Goal: Task Accomplishment & Management: Complete application form

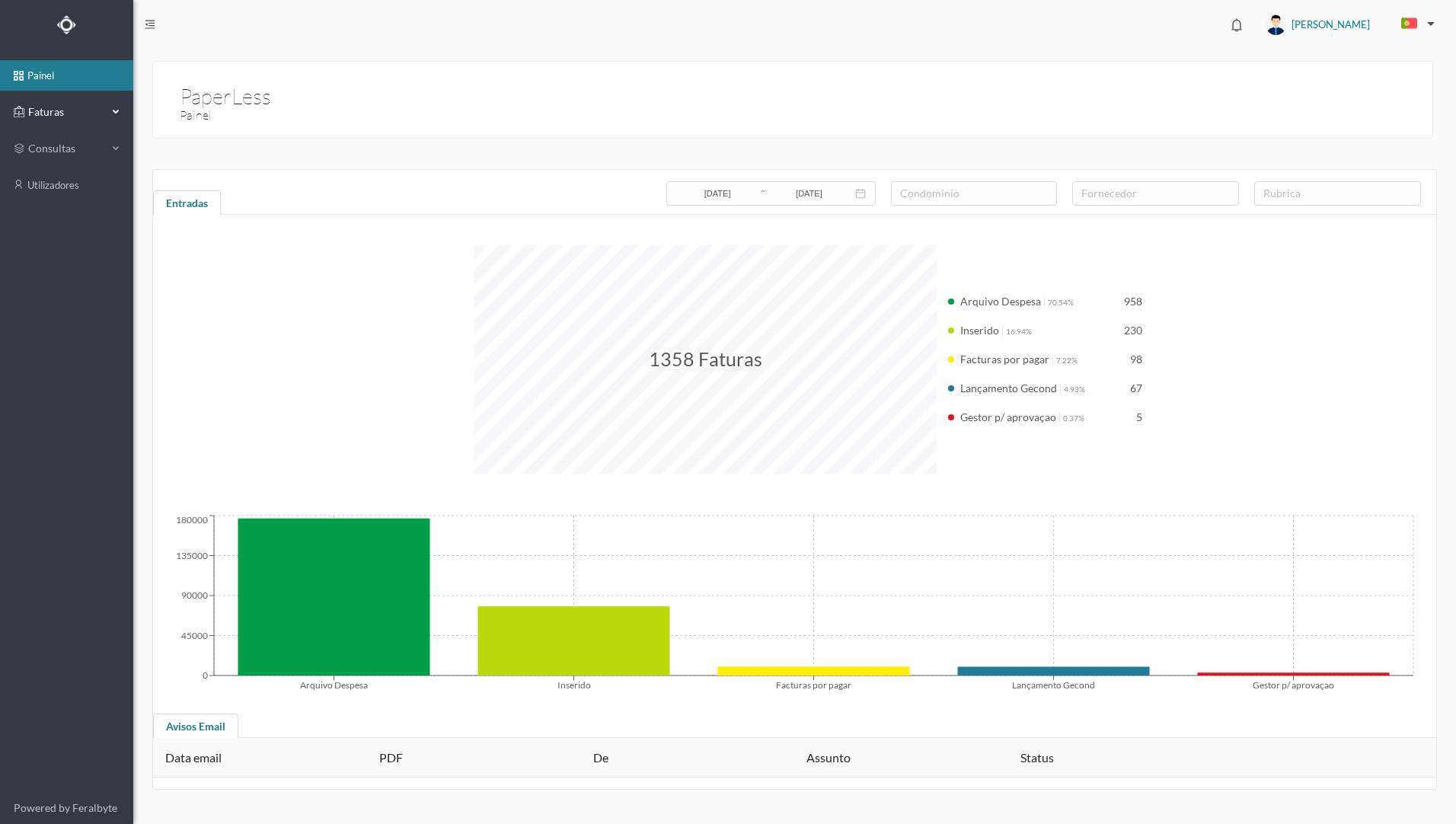
click at [70, 105] on span "Faturas" at bounding box center [66, 111] width 84 height 15
click at [75, 188] on link "arquivadas" at bounding box center [66, 185] width 133 height 31
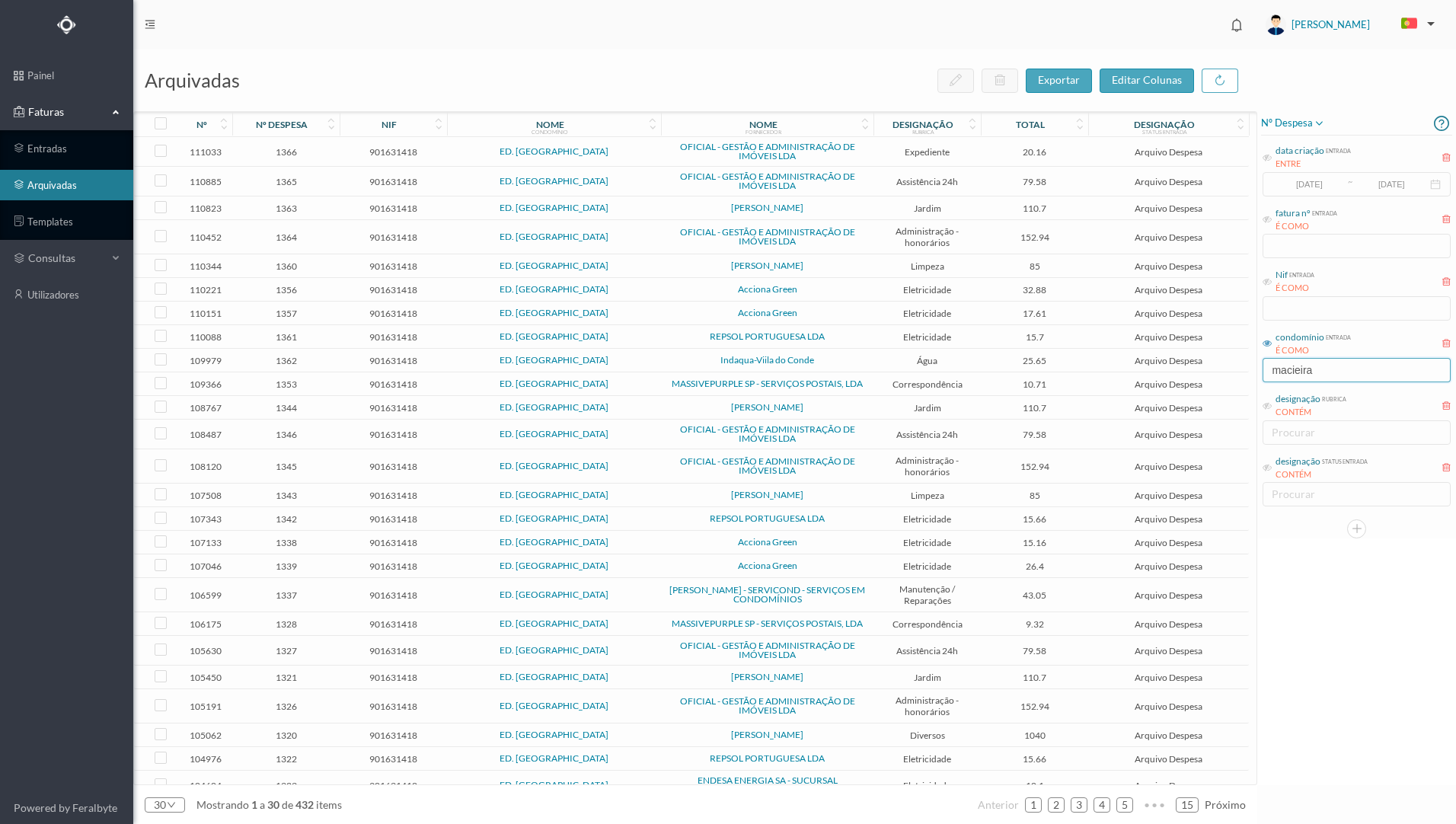
drag, startPoint x: 1324, startPoint y: 371, endPoint x: 1240, endPoint y: 368, distance: 84.1
click at [1240, 368] on div "arquivadas exportar editar colunas nº nº despesa nif nome condomínio nome forne…" at bounding box center [794, 436] width 1323 height 775
type input "o"
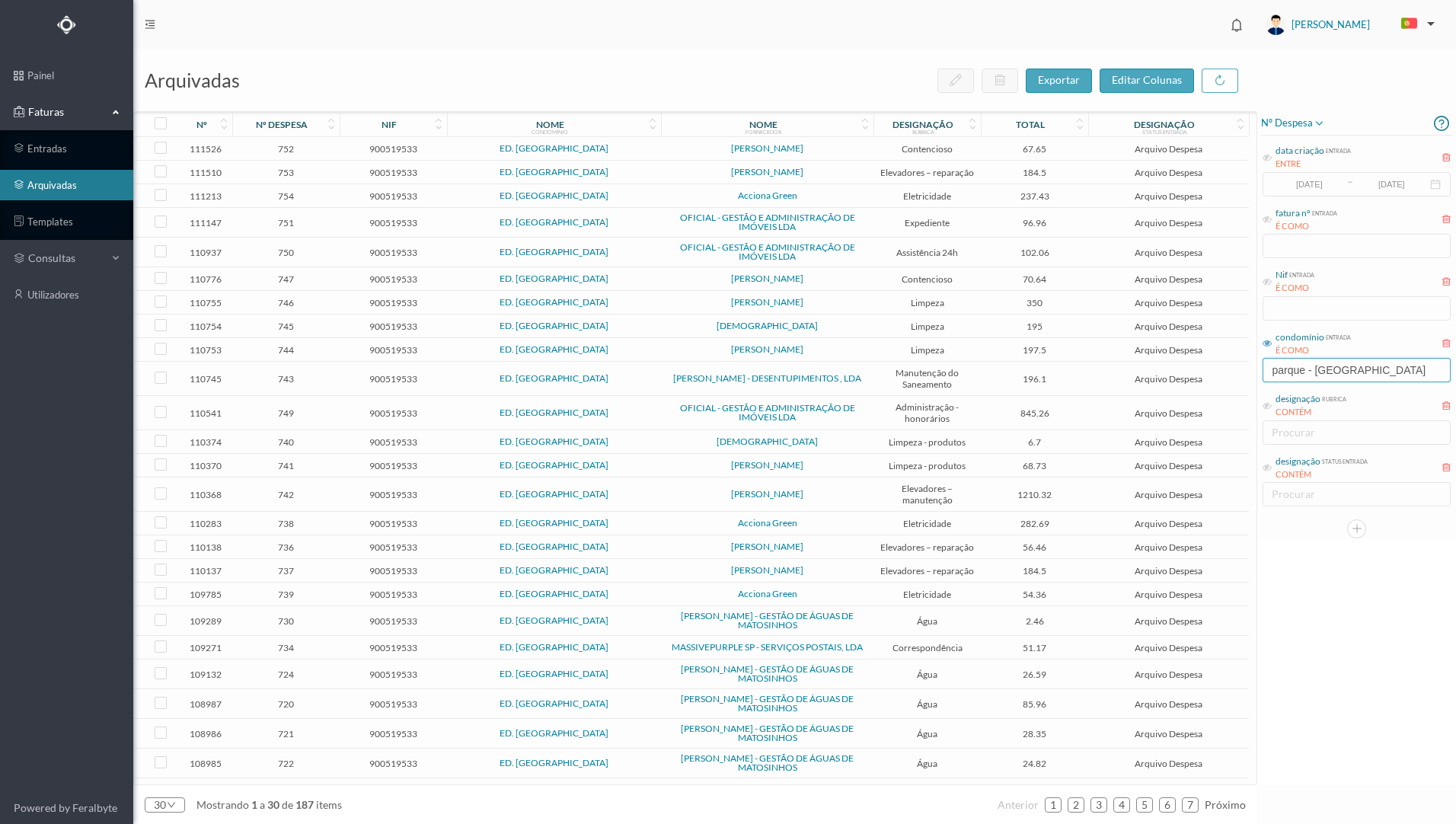
type input "parque - [GEOGRAPHIC_DATA]"
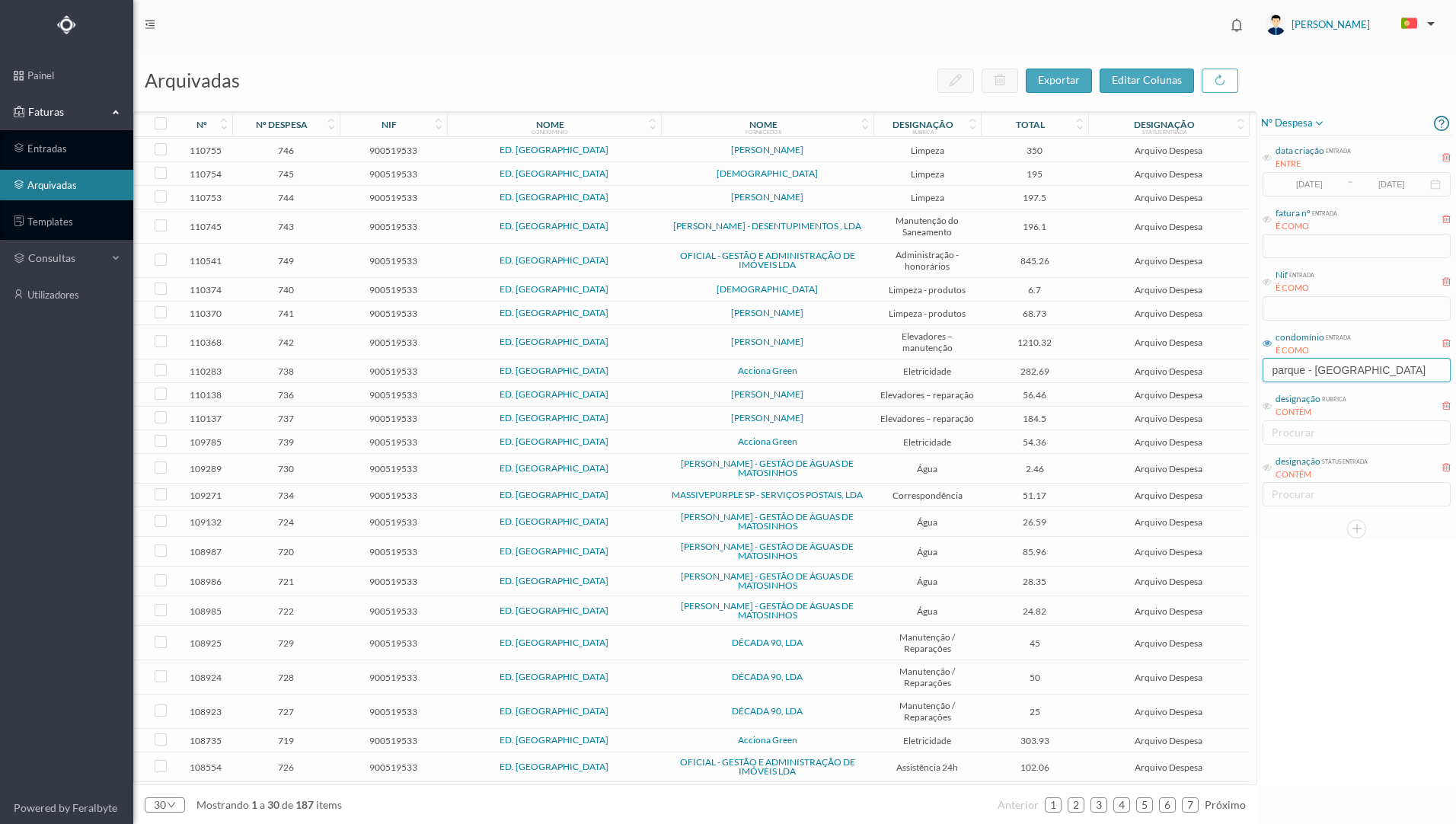
scroll to position [184, 0]
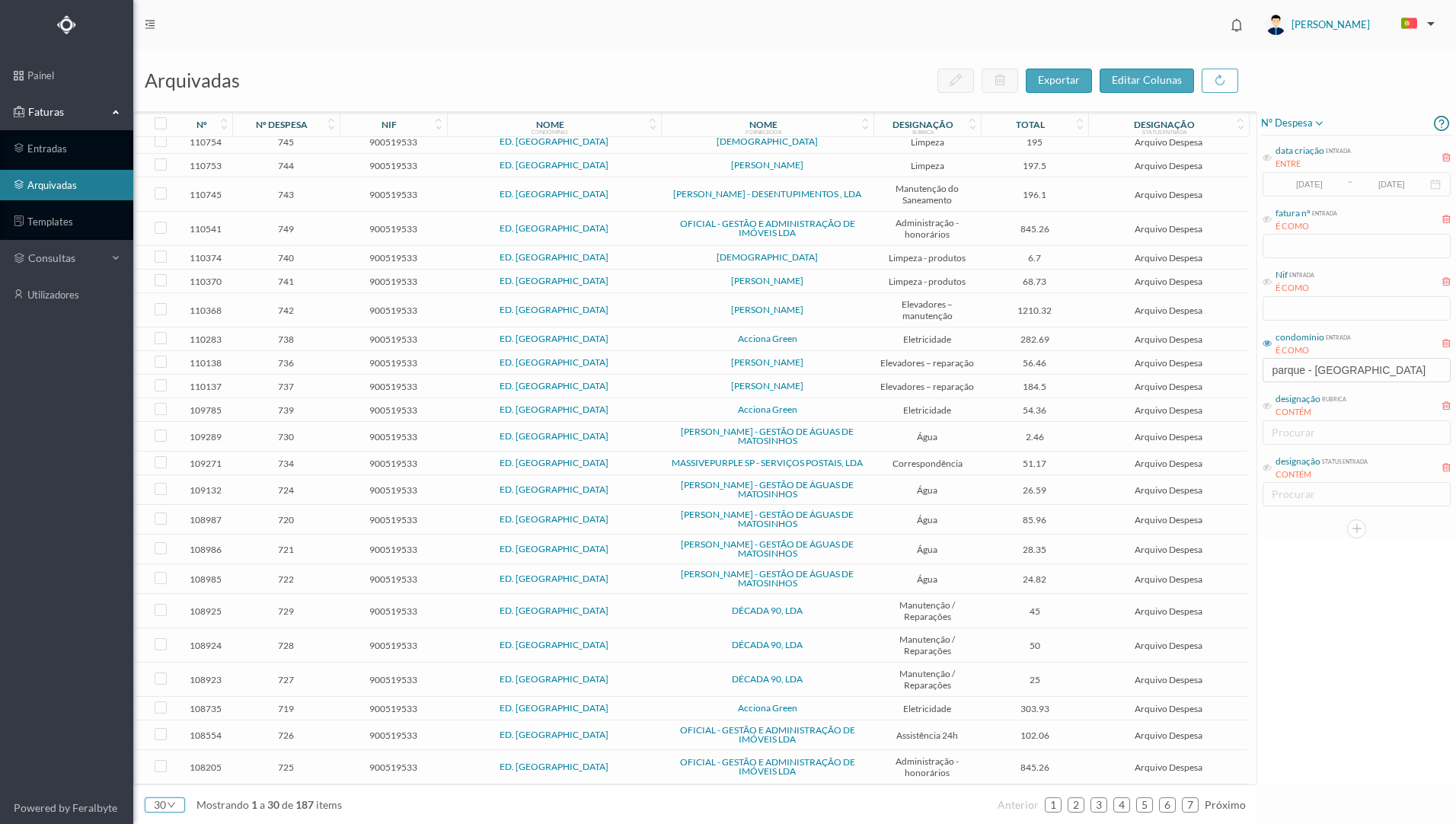
click at [171, 802] on icon "icon: down" at bounding box center [171, 805] width 9 height 9
click at [162, 779] on li "50" at bounding box center [165, 779] width 41 height 25
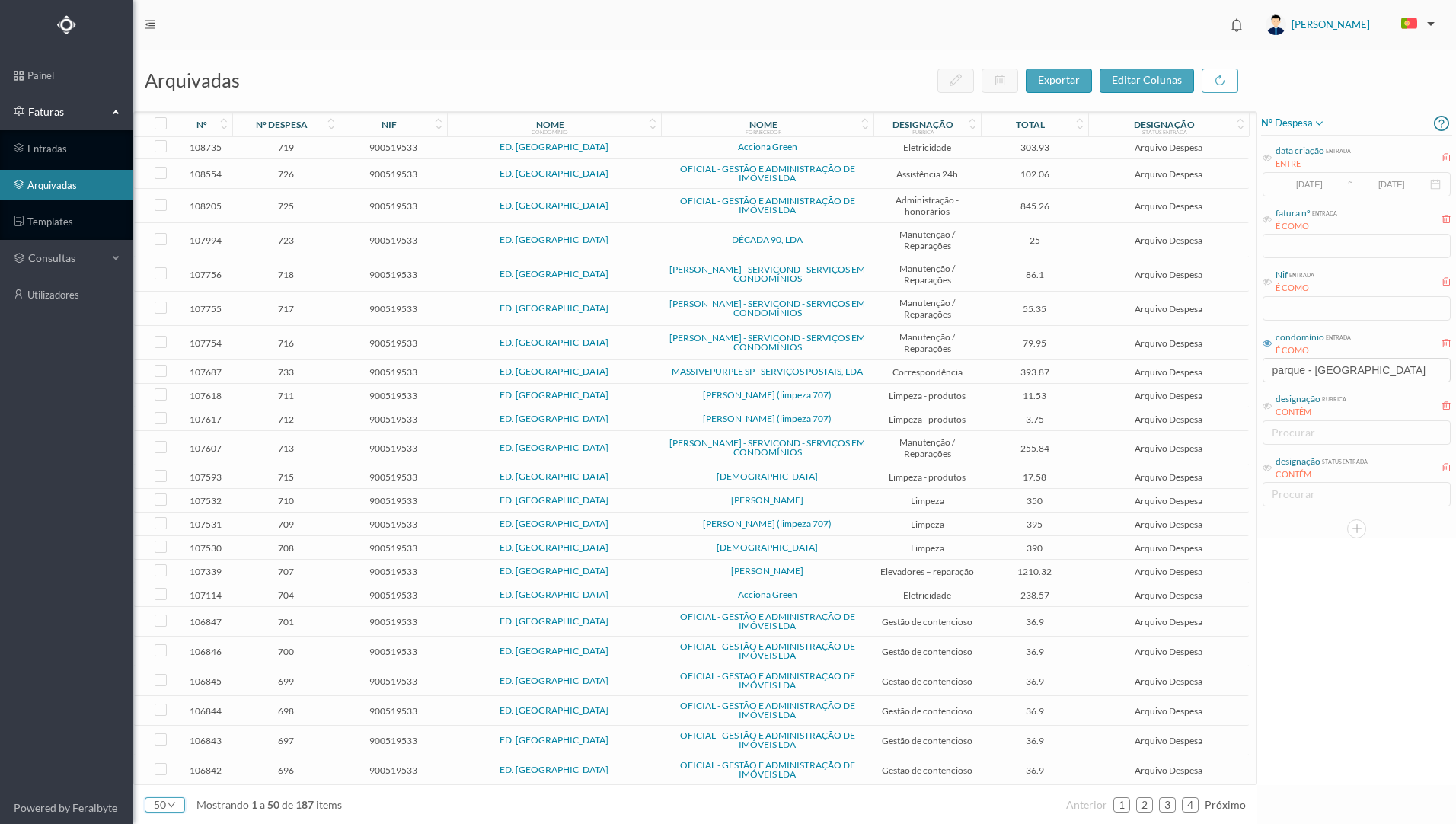
scroll to position [746, 0]
click at [1147, 805] on link "2" at bounding box center [1144, 805] width 15 height 23
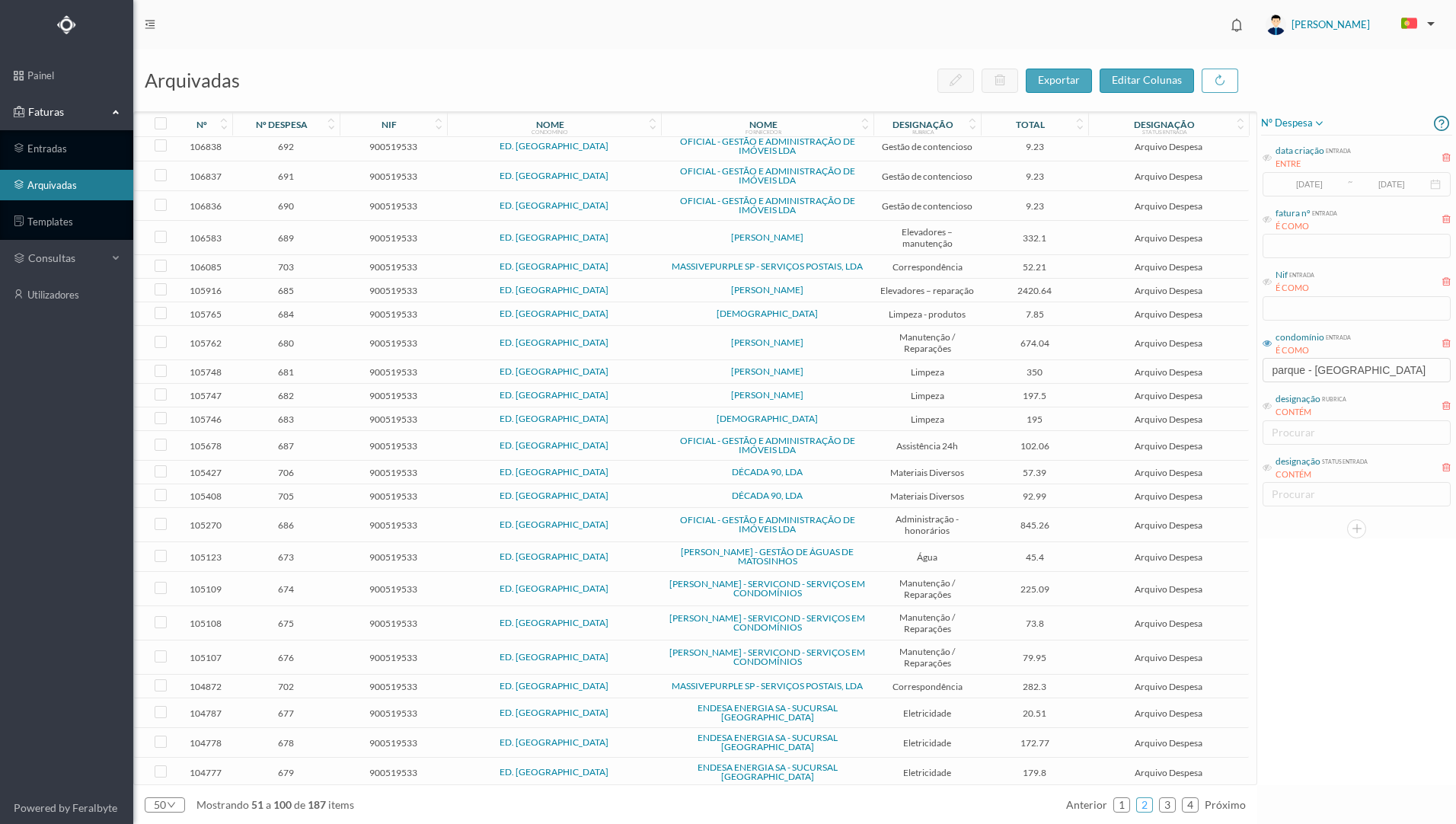
scroll to position [61, 0]
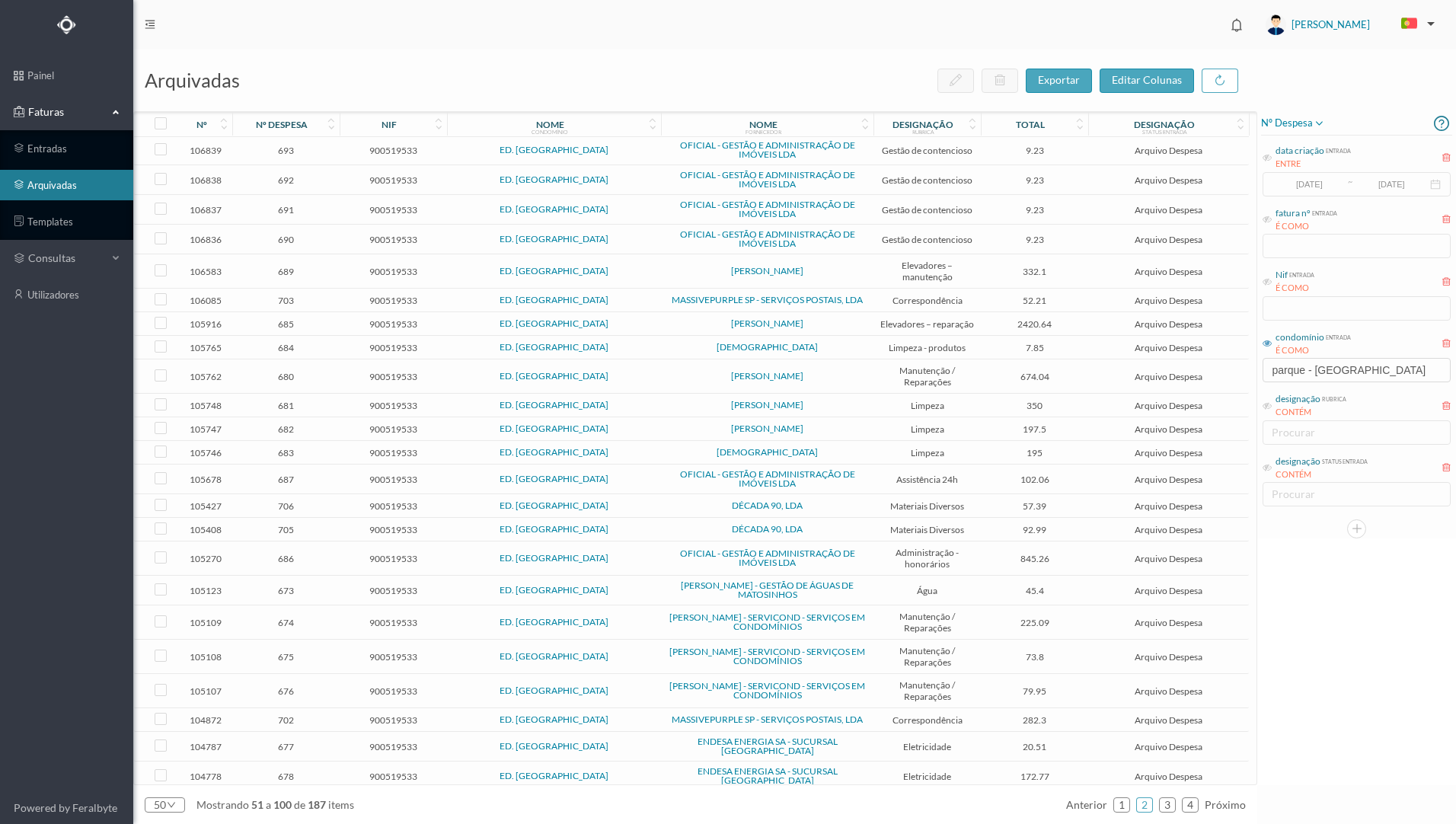
click at [984, 323] on td "2420.64" at bounding box center [1035, 323] width 108 height 24
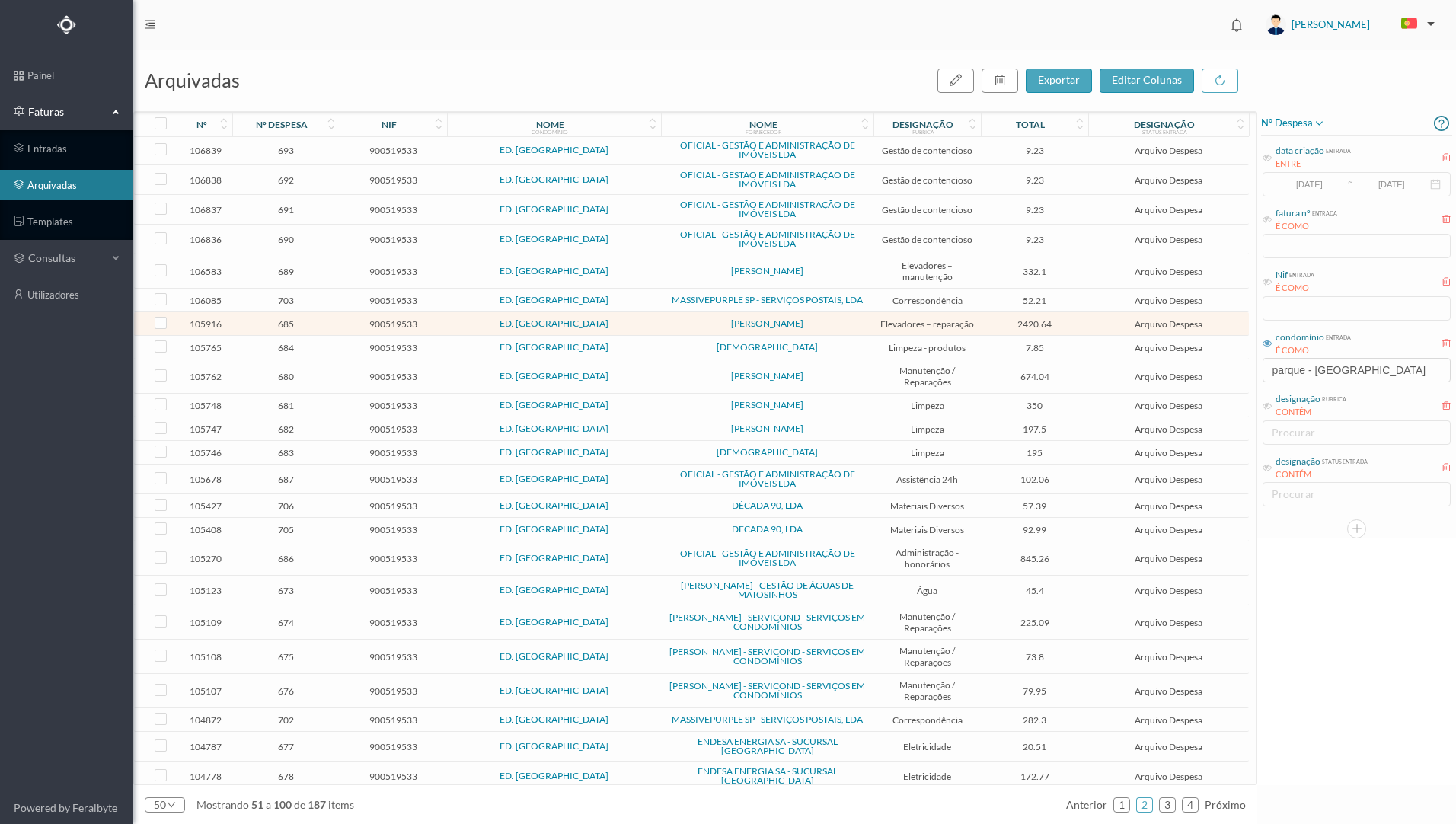
click at [984, 323] on td "2420.64" at bounding box center [1035, 323] width 108 height 24
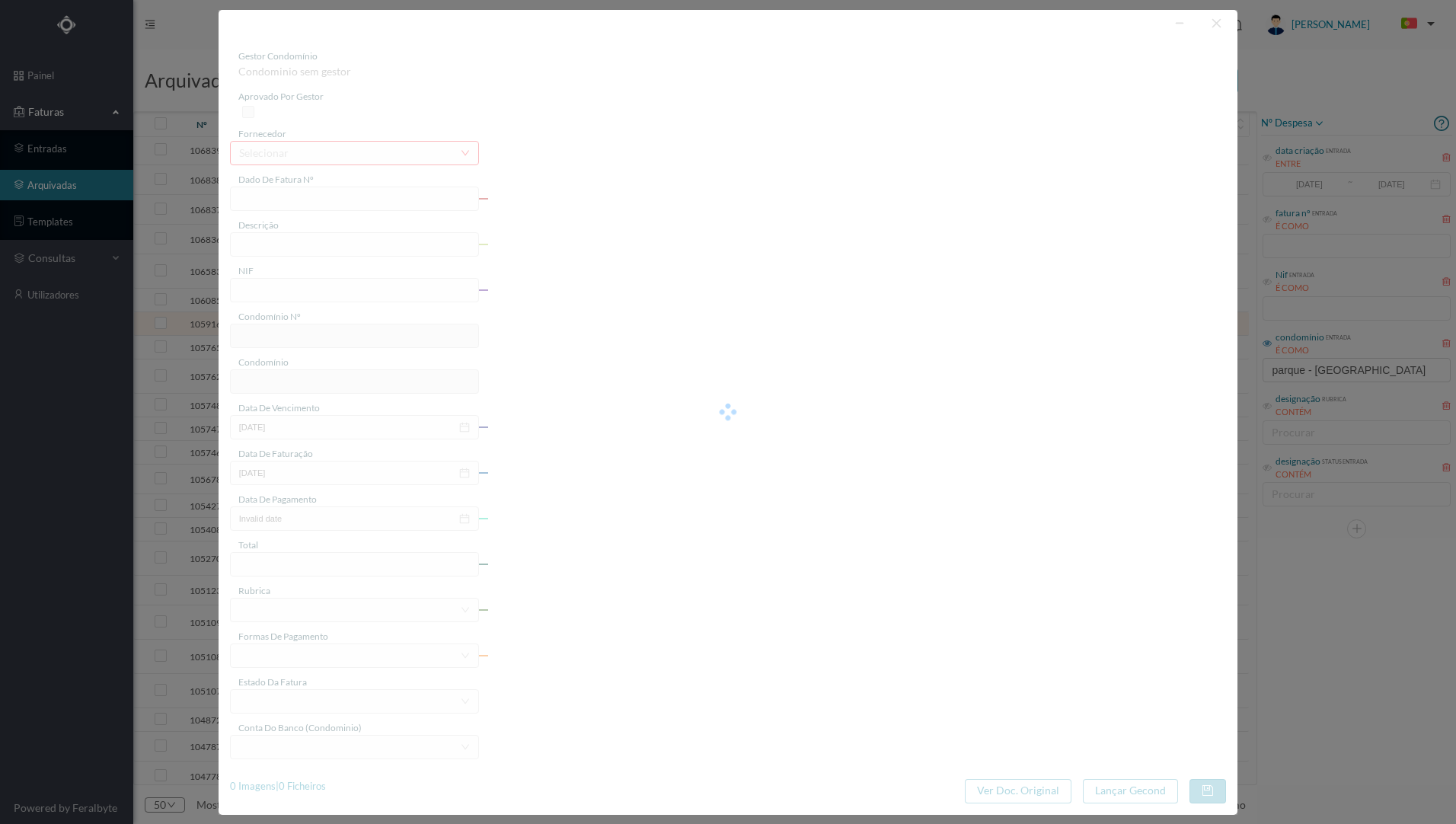
type input "FA 2025.3B/25011829"
type input "1. PRESTACAO DE REPARACAO"
type input "900519533"
type input "[DATE]"
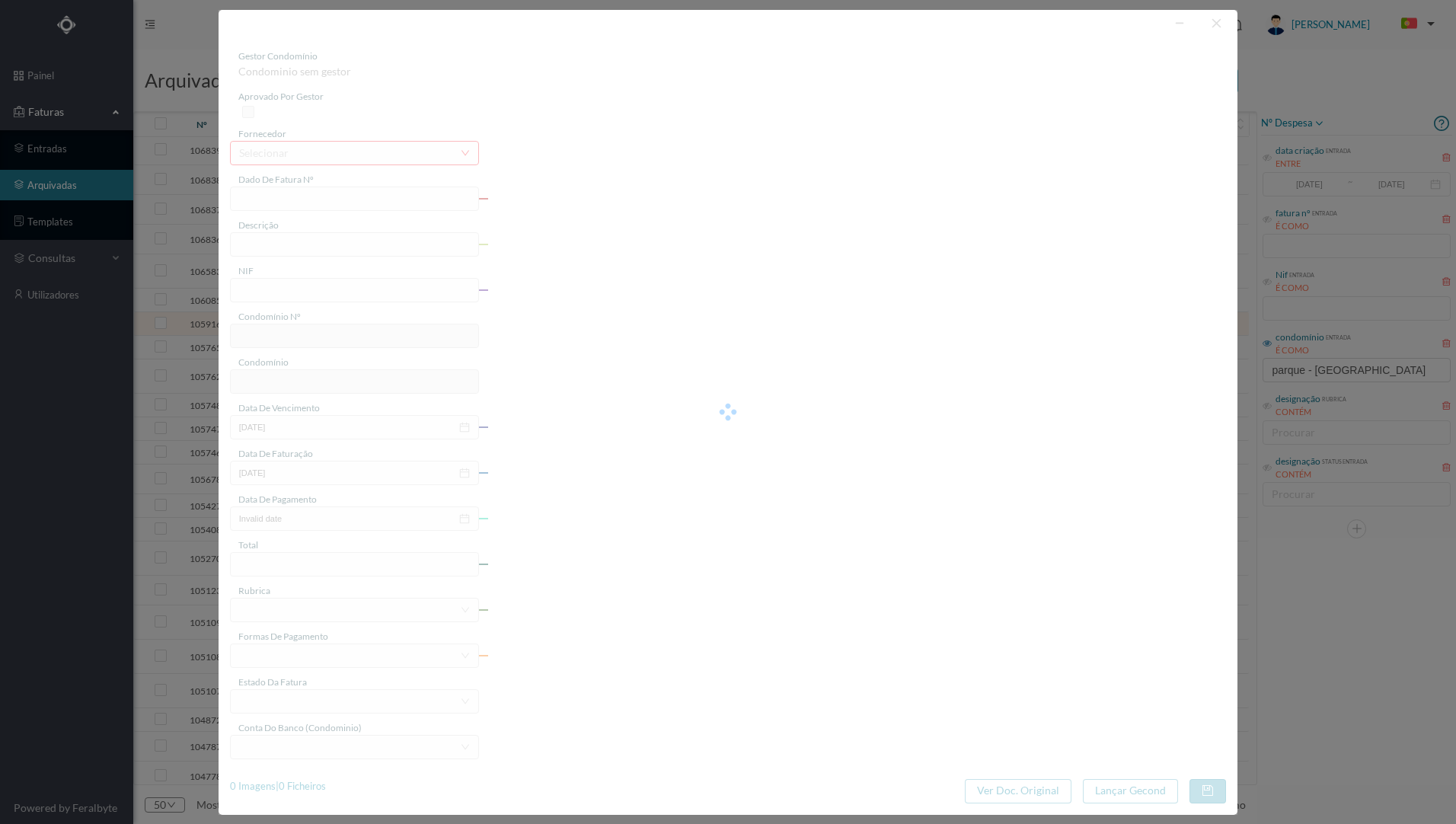
type input "2420.64"
type input "707"
type input "ED. [GEOGRAPHIC_DATA]"
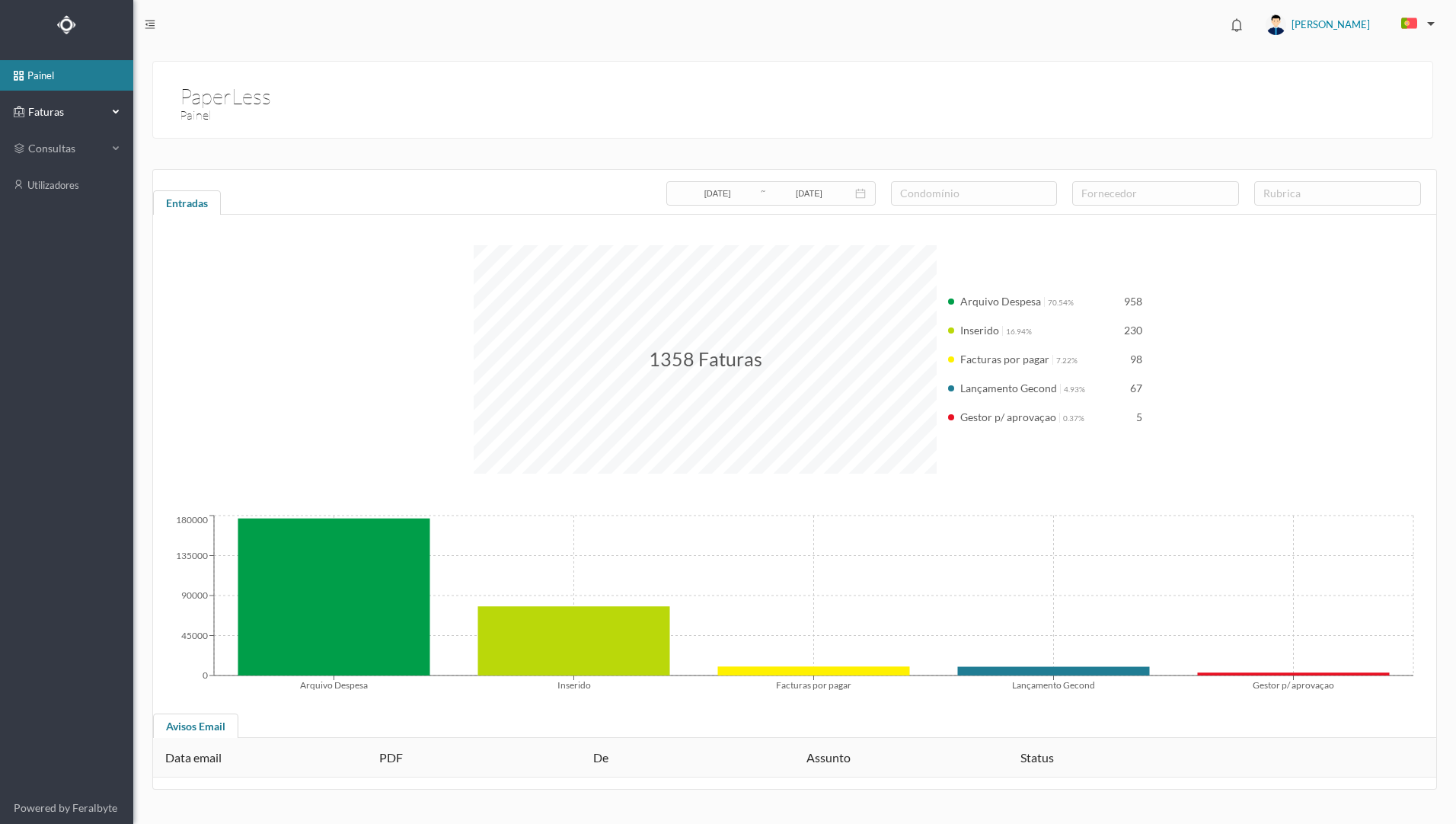
click at [85, 113] on span "Faturas" at bounding box center [66, 111] width 84 height 15
drag, startPoint x: 79, startPoint y: 186, endPoint x: 86, endPoint y: 182, distance: 8.1
click at [78, 185] on link "arquivadas" at bounding box center [66, 185] width 133 height 31
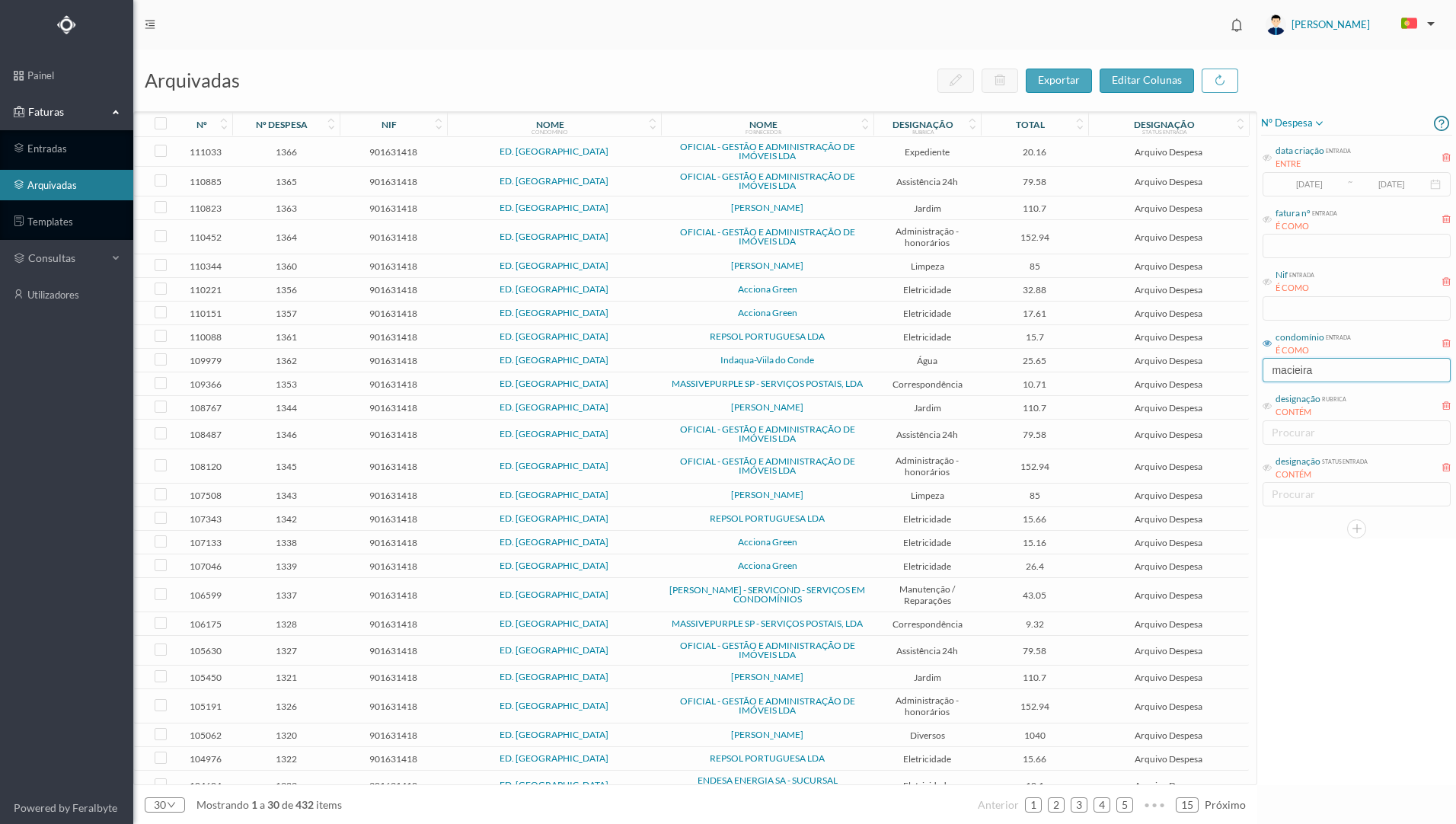
drag, startPoint x: 1321, startPoint y: 373, endPoint x: 1207, endPoint y: 353, distance: 115.7
click at [1207, 353] on div "arquivadas exportar editar colunas nº nº despesa nif nome condomínio nome forne…" at bounding box center [794, 436] width 1323 height 775
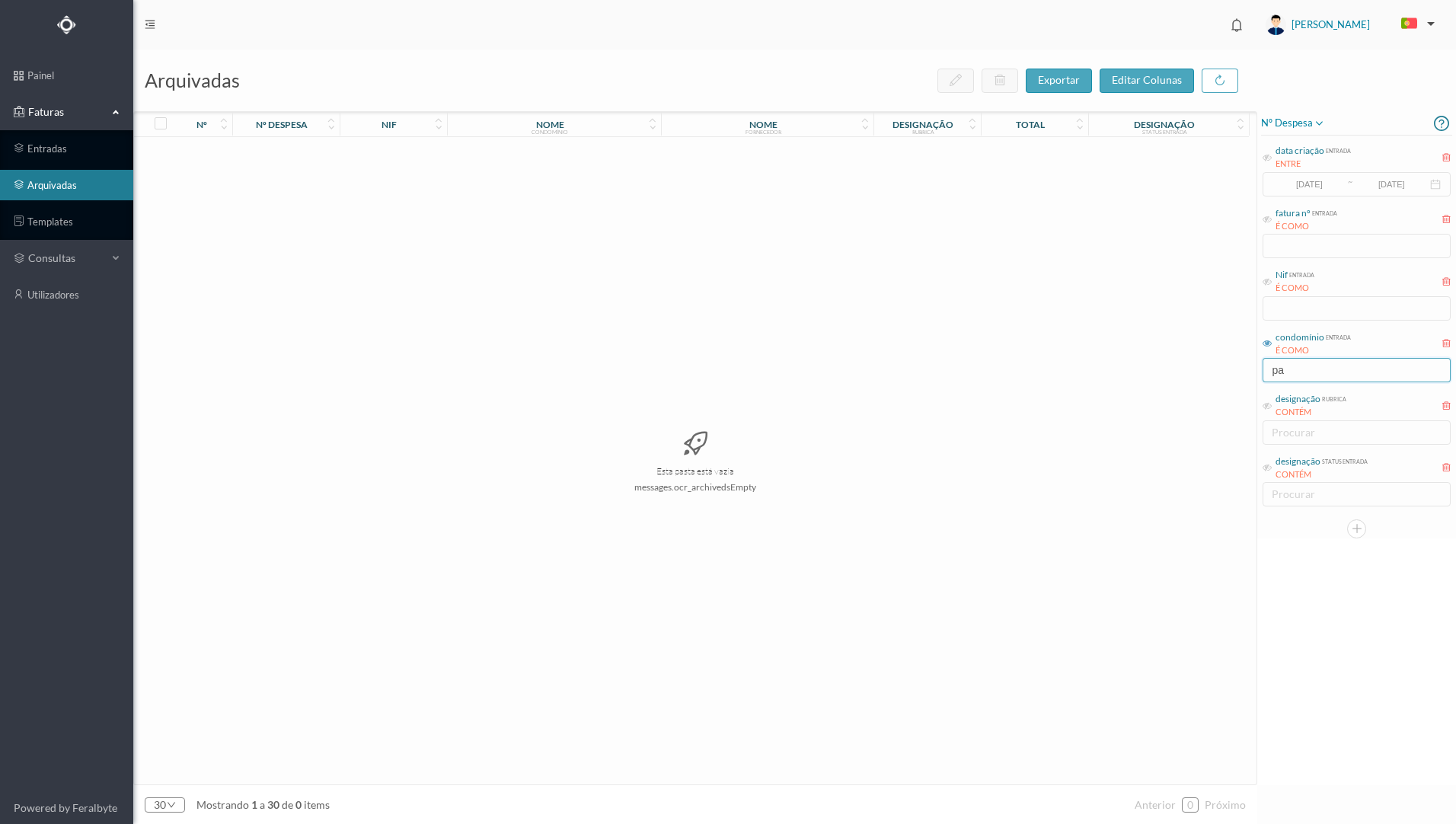
type input "p"
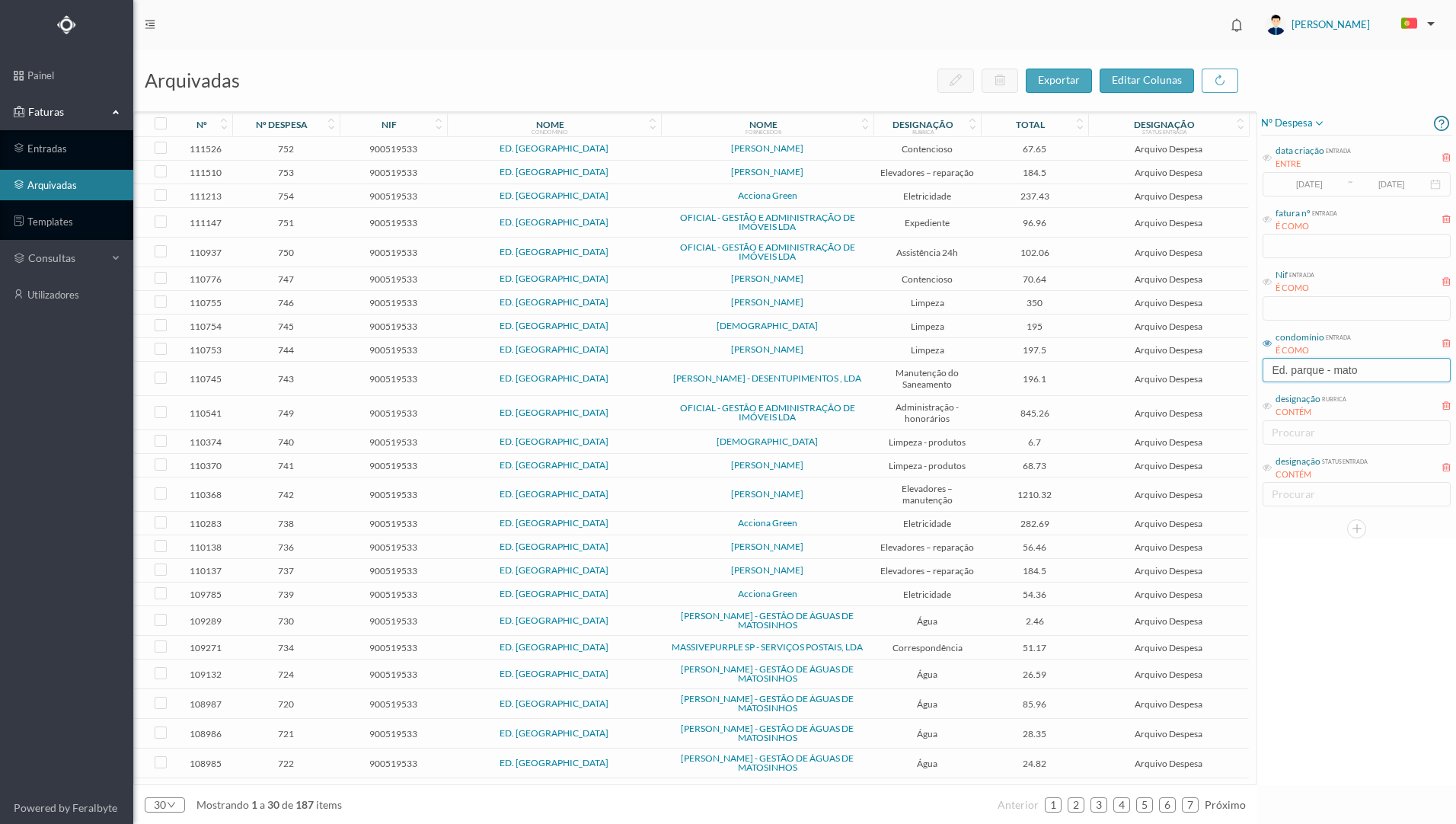
type input "Ed. parque - mato"
click at [820, 547] on span "[PERSON_NAME]" at bounding box center [767, 546] width 204 height 9
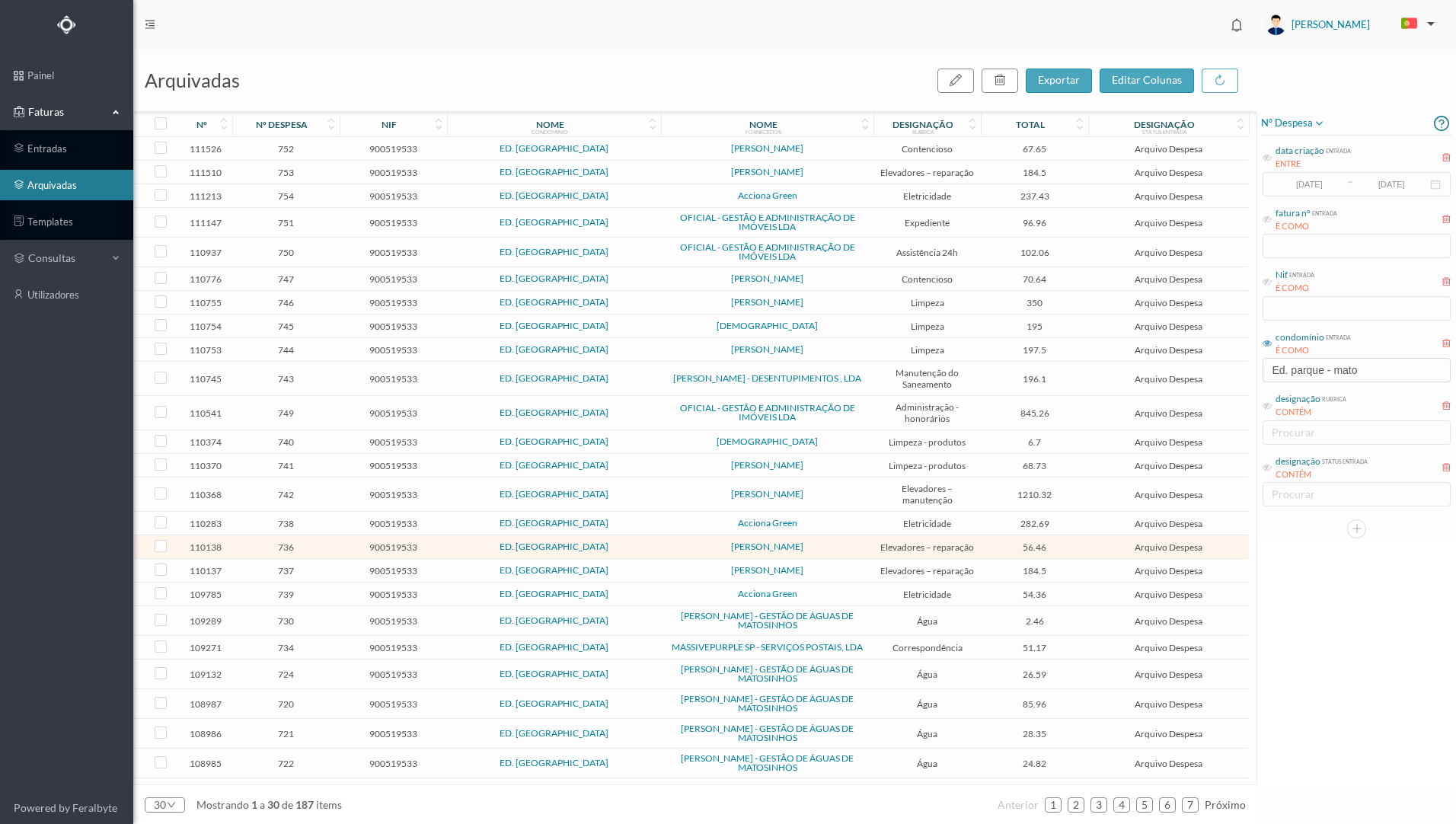
click at [828, 546] on span "[PERSON_NAME]" at bounding box center [767, 546] width 204 height 9
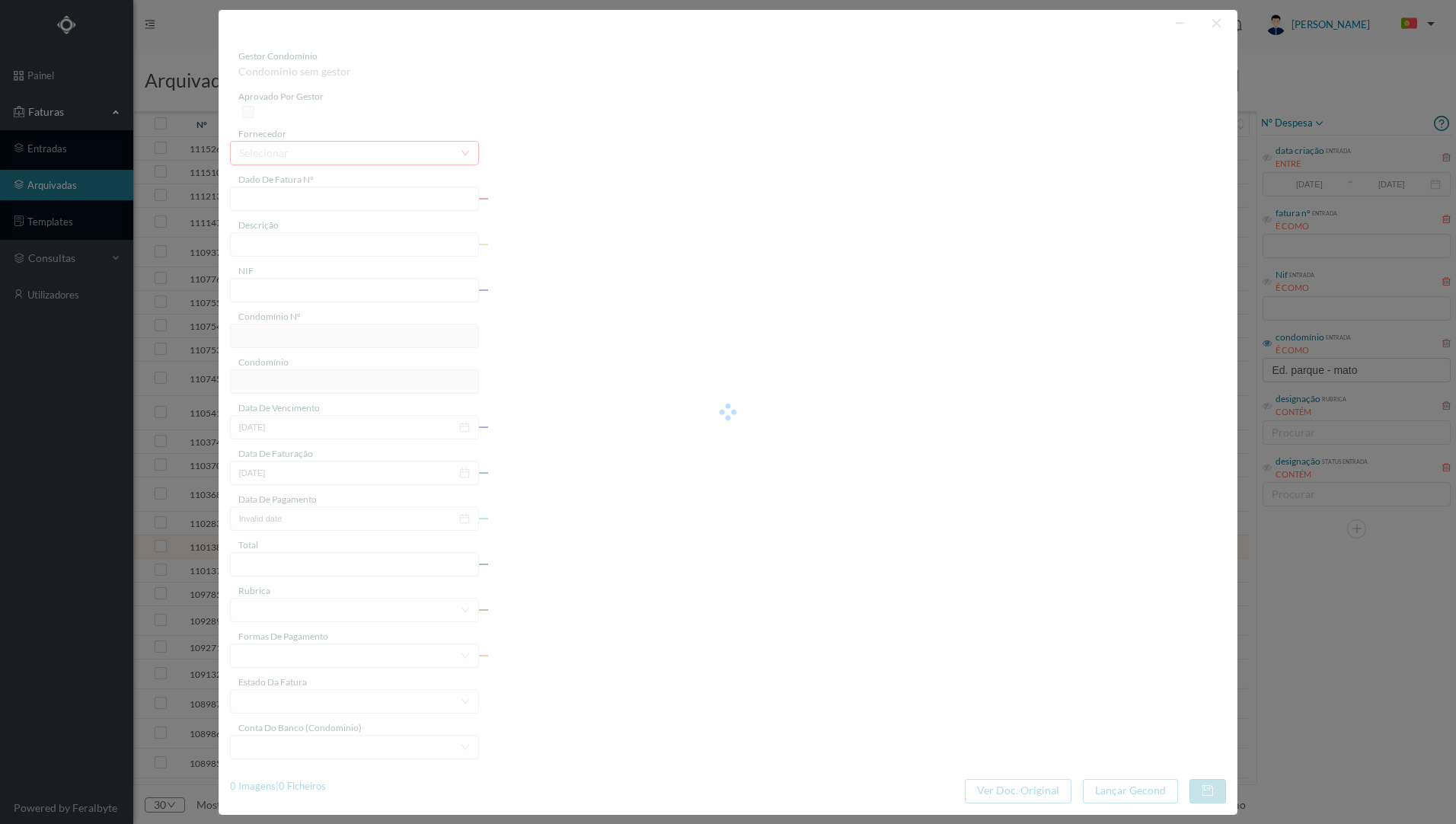
type input "FA 2025.3B/25014441"
type input "Reparação elevador"
type input "900519533"
type input "01-08-2025"
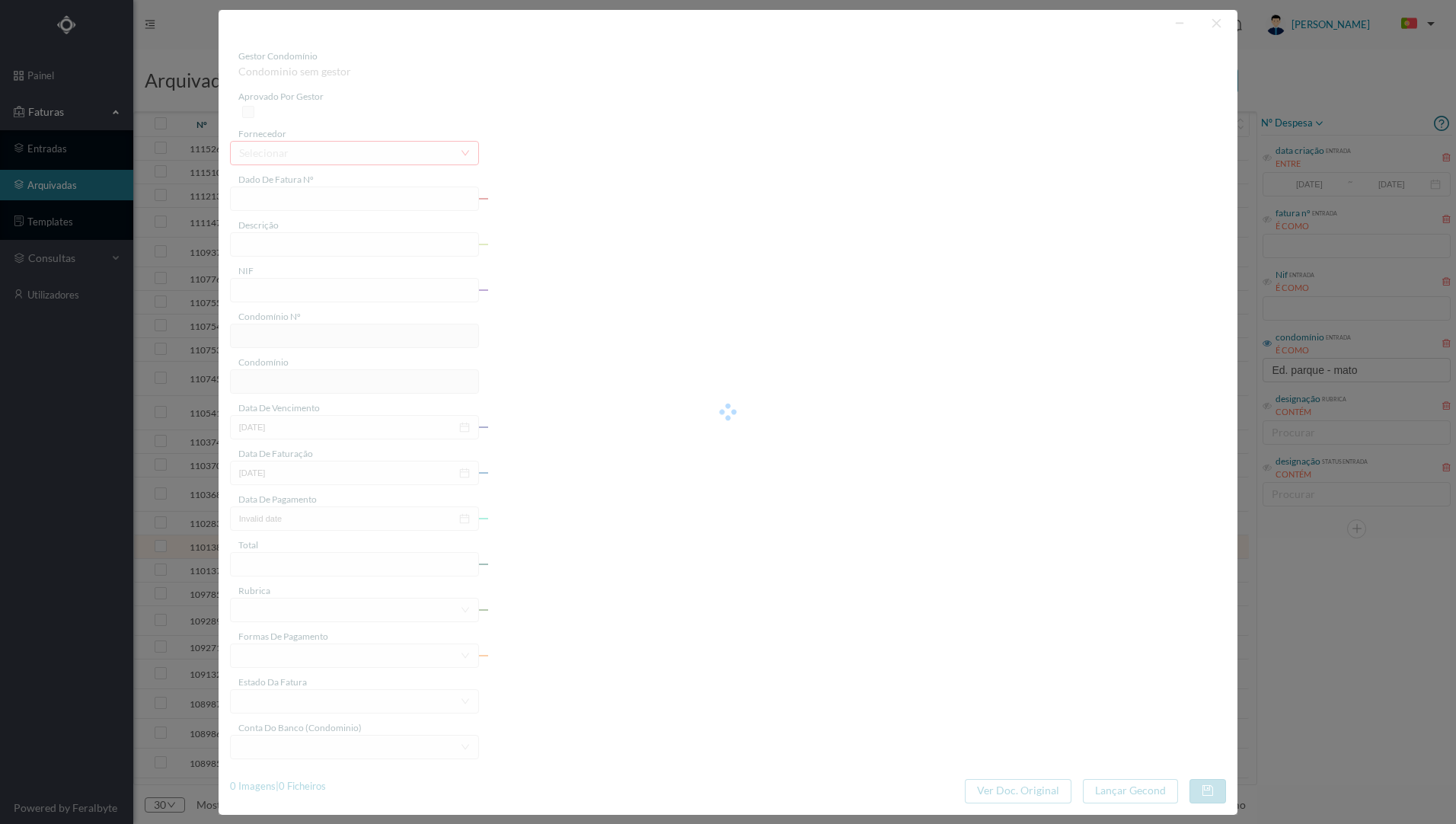
type input "56.46"
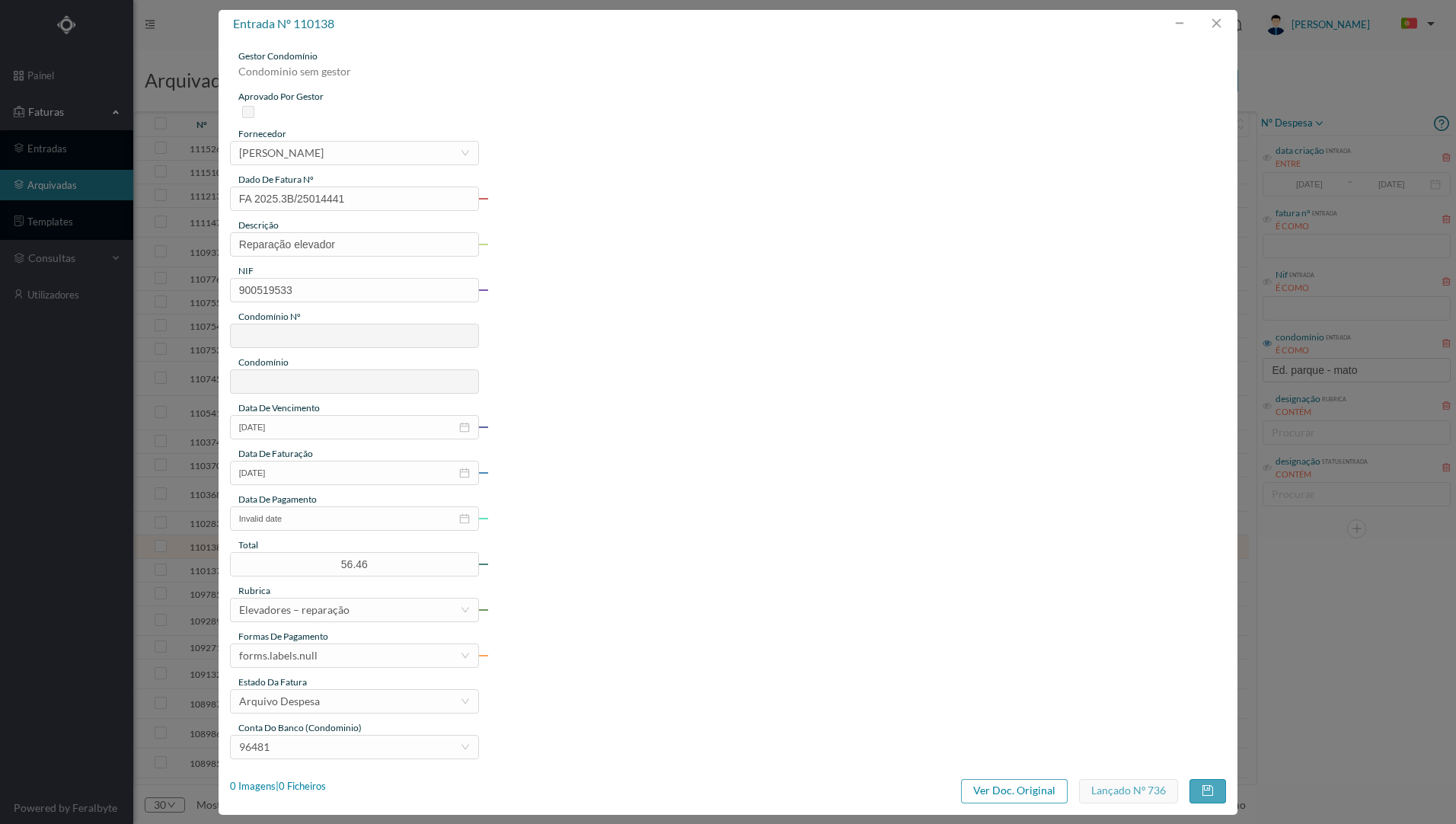
type input "707"
type input "ED. [GEOGRAPHIC_DATA]"
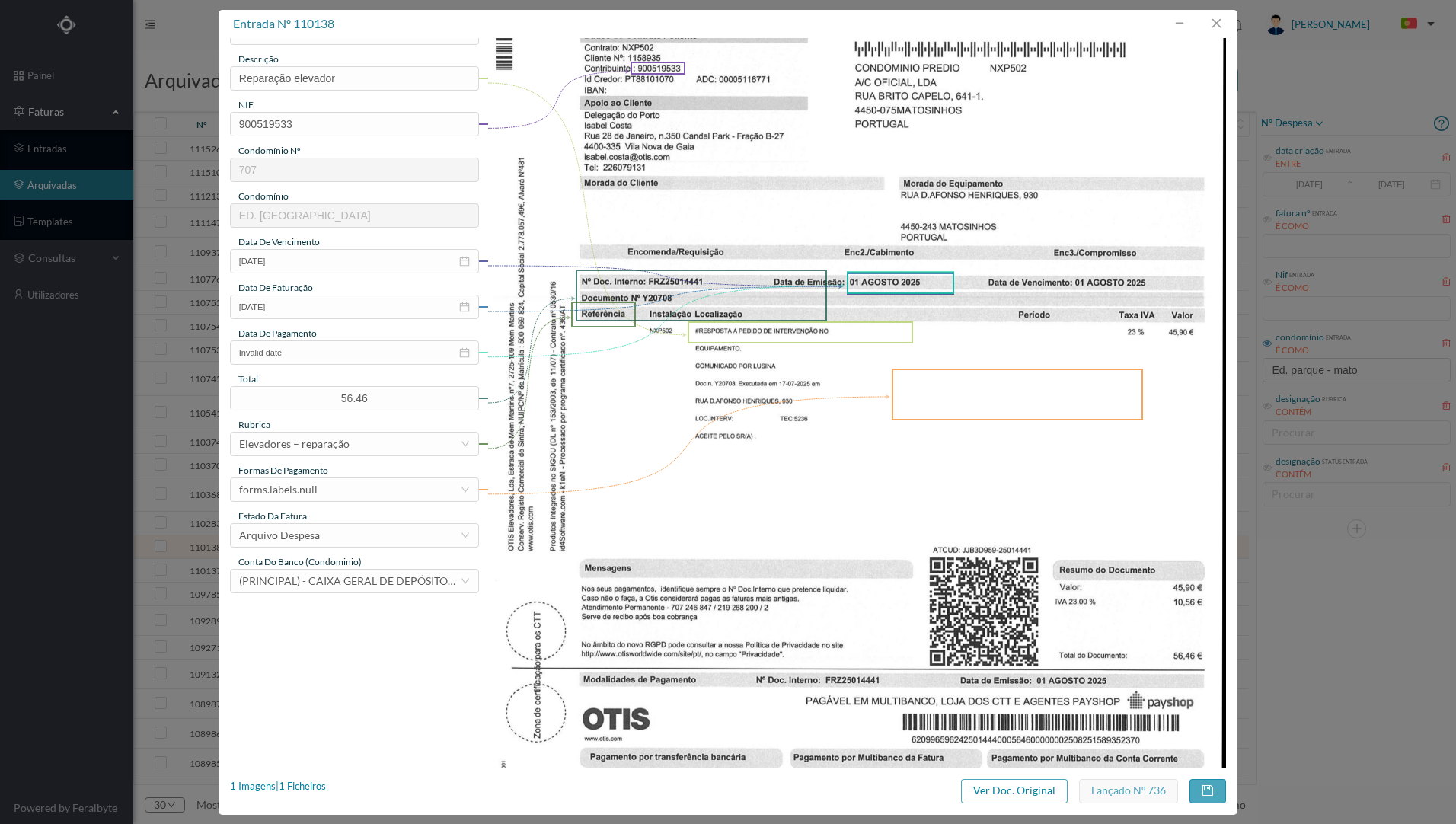
scroll to position [76, 0]
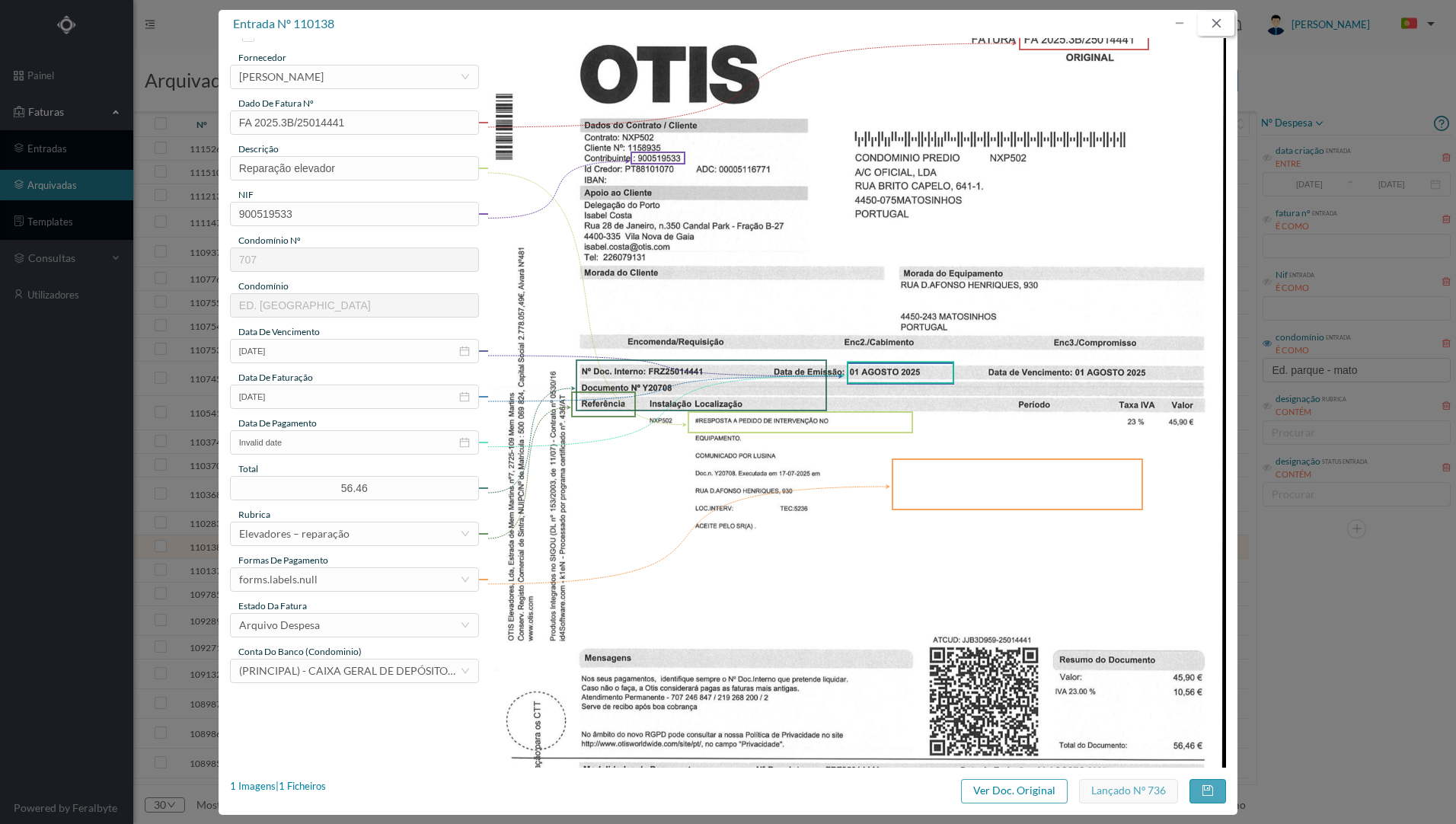
click at [1214, 26] on button "button" at bounding box center [1215, 24] width 36 height 25
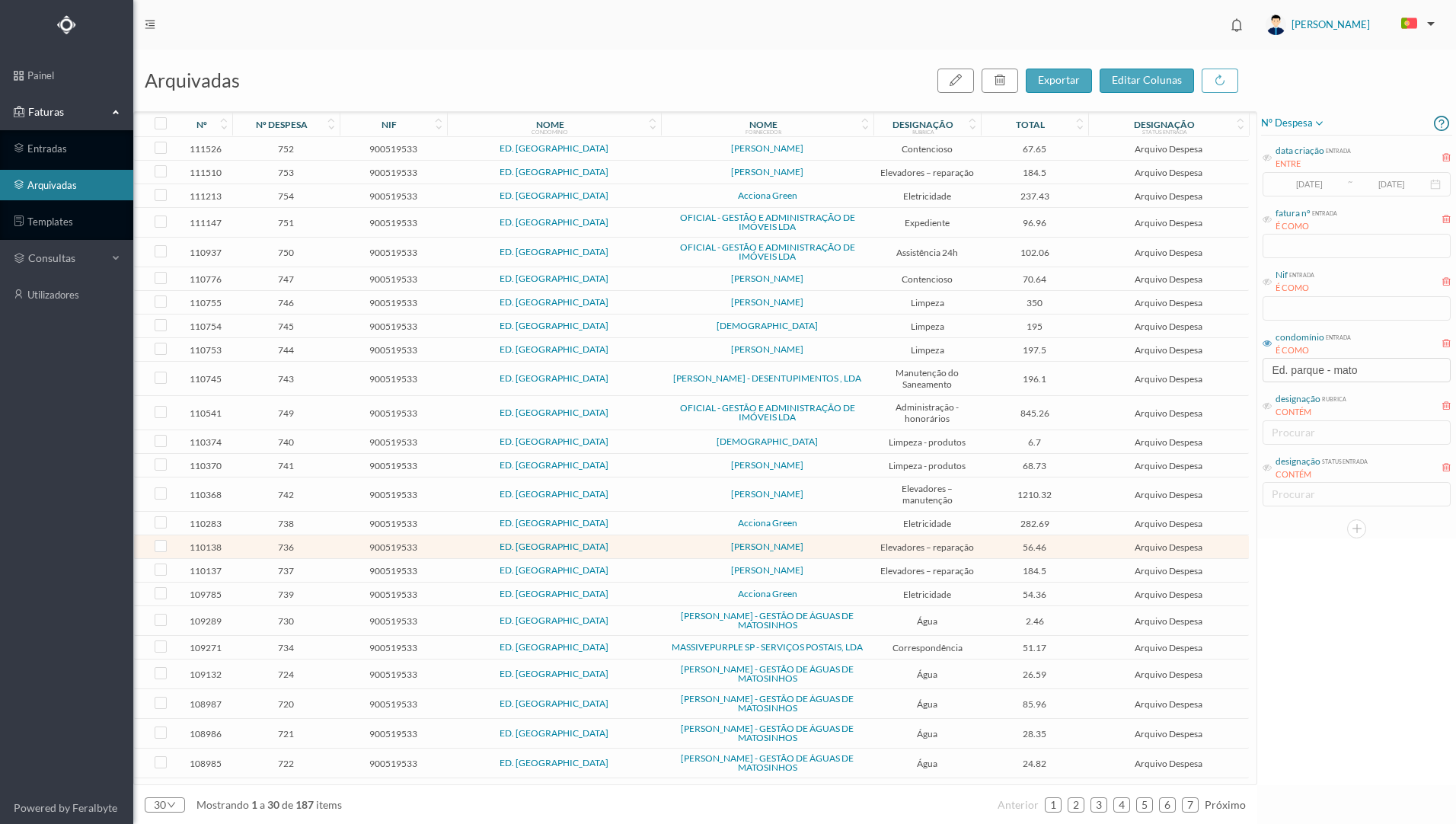
click at [992, 574] on span "184.5" at bounding box center [1034, 570] width 100 height 11
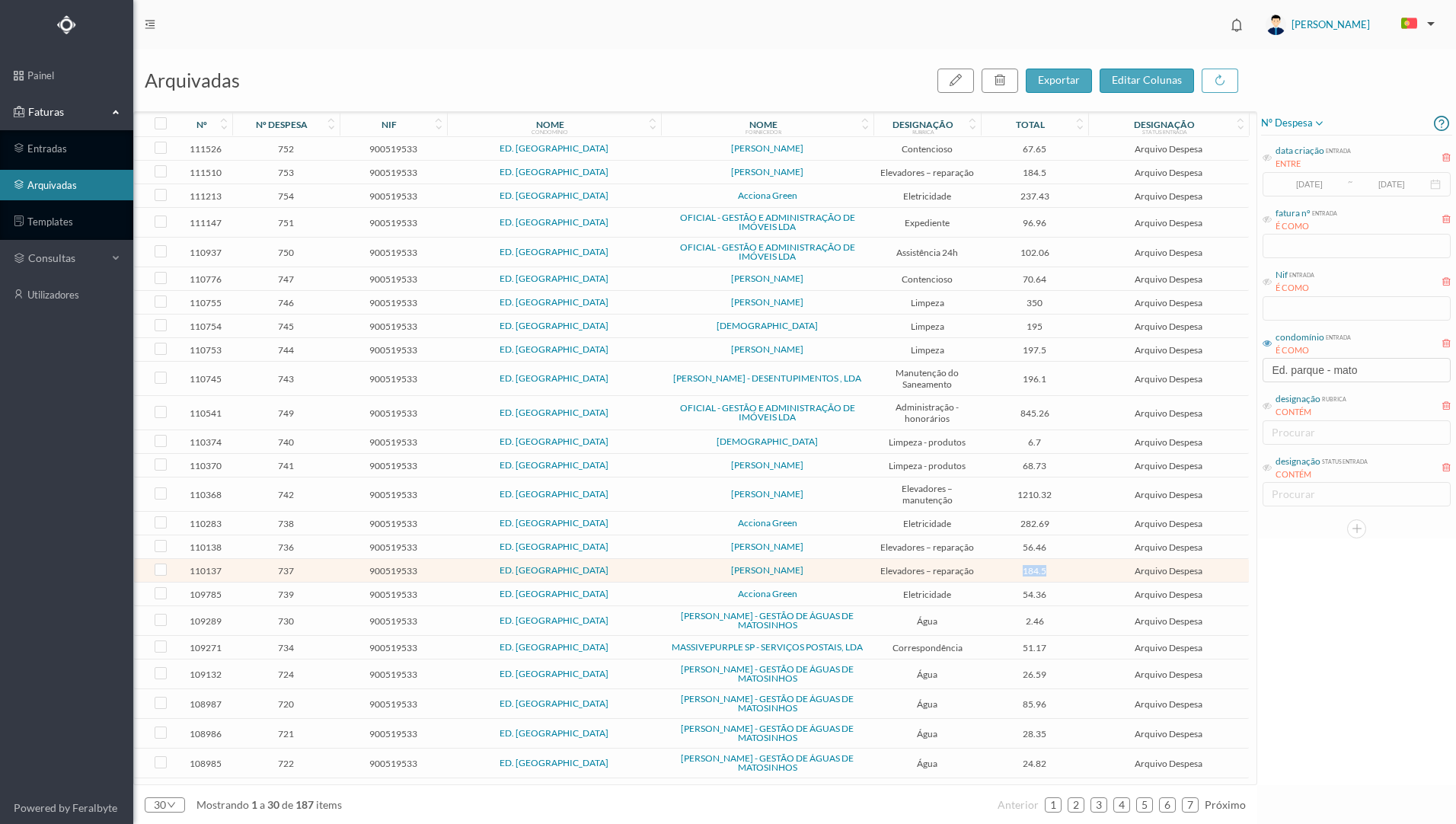
click at [992, 574] on span "184.5" at bounding box center [1034, 570] width 100 height 11
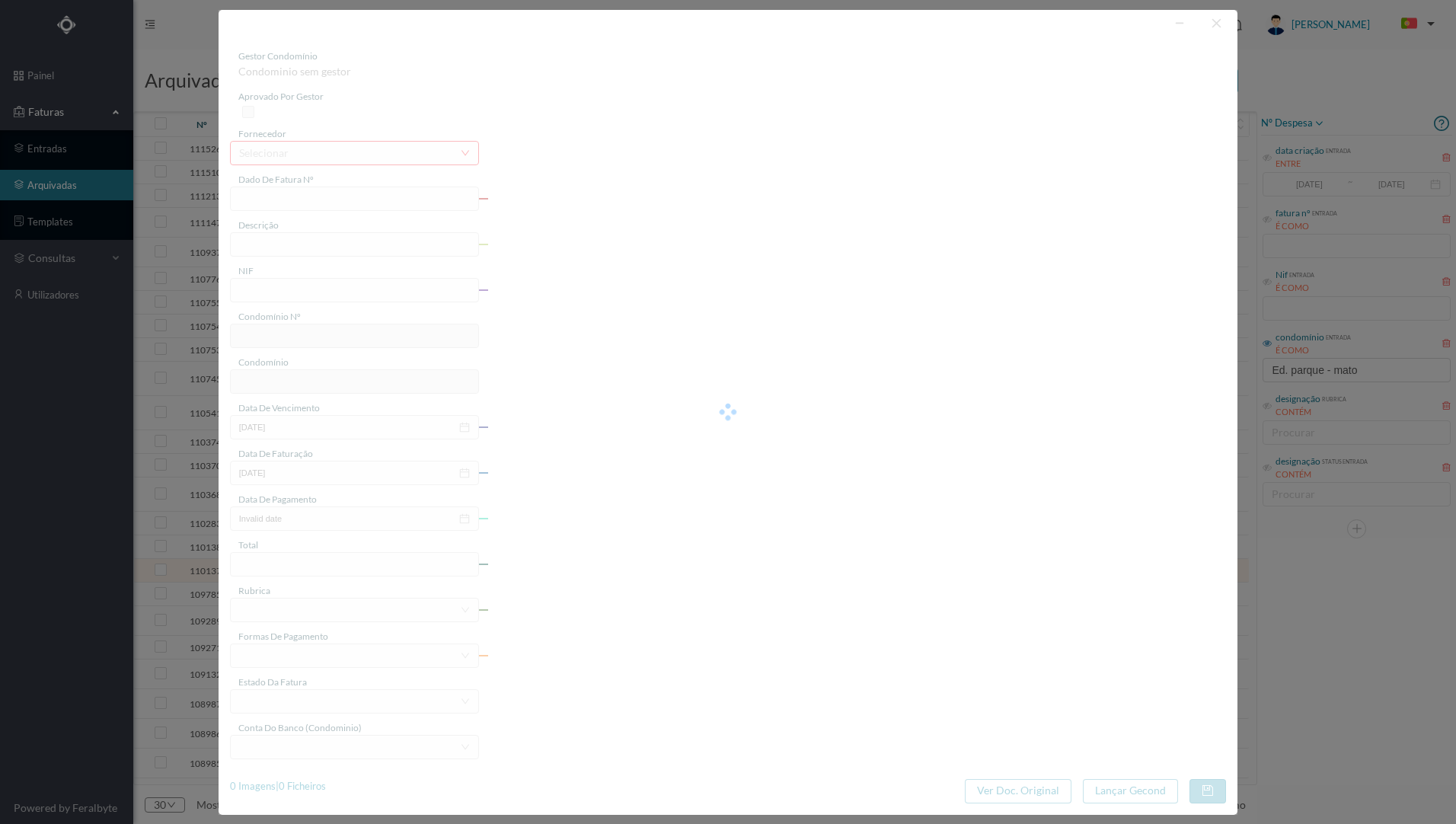
type input "FA 2025.3B/25014446"
type input "Reparação elevador"
type input "900519533"
type input "01-08-2025"
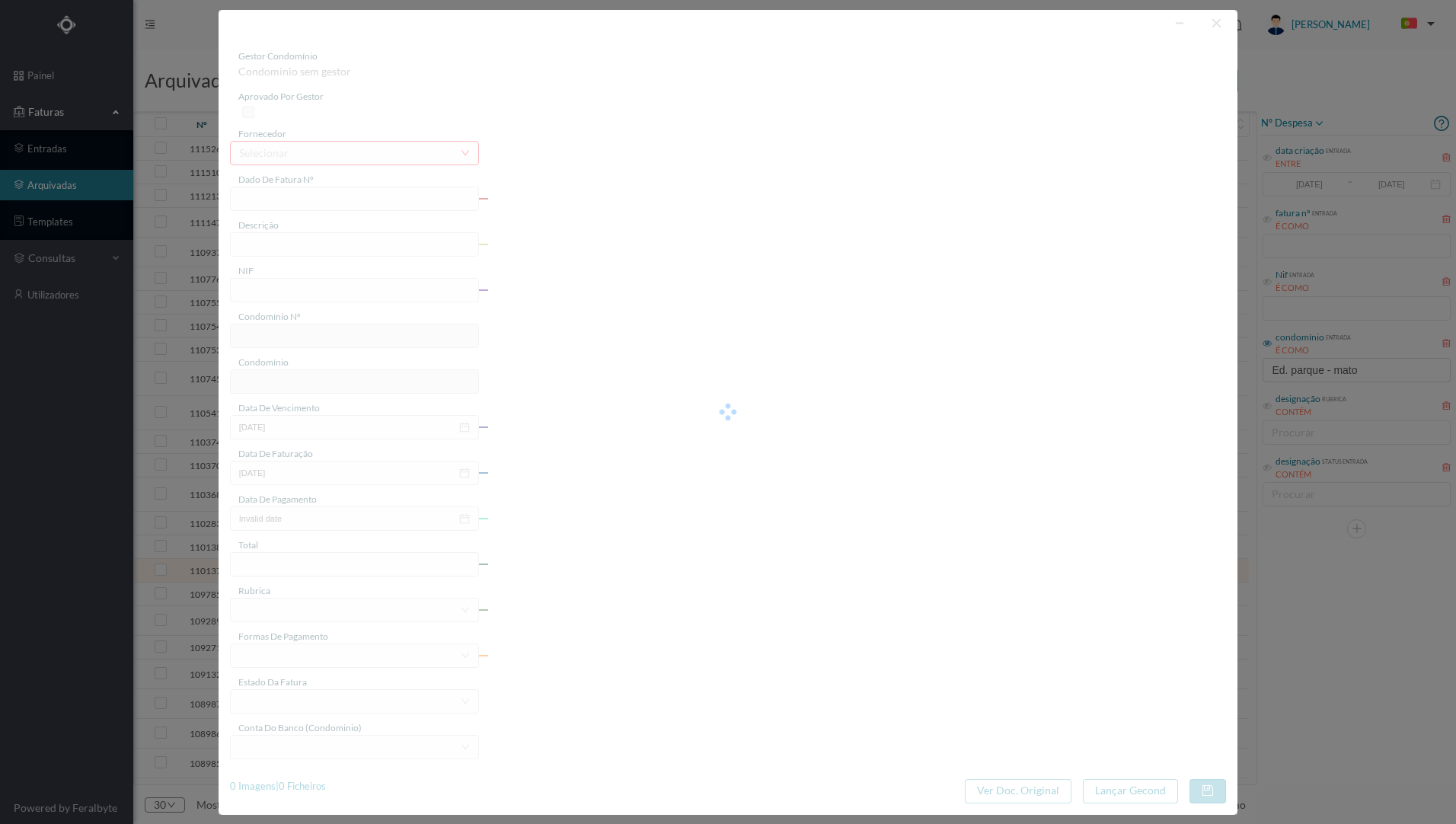
type input "184.50"
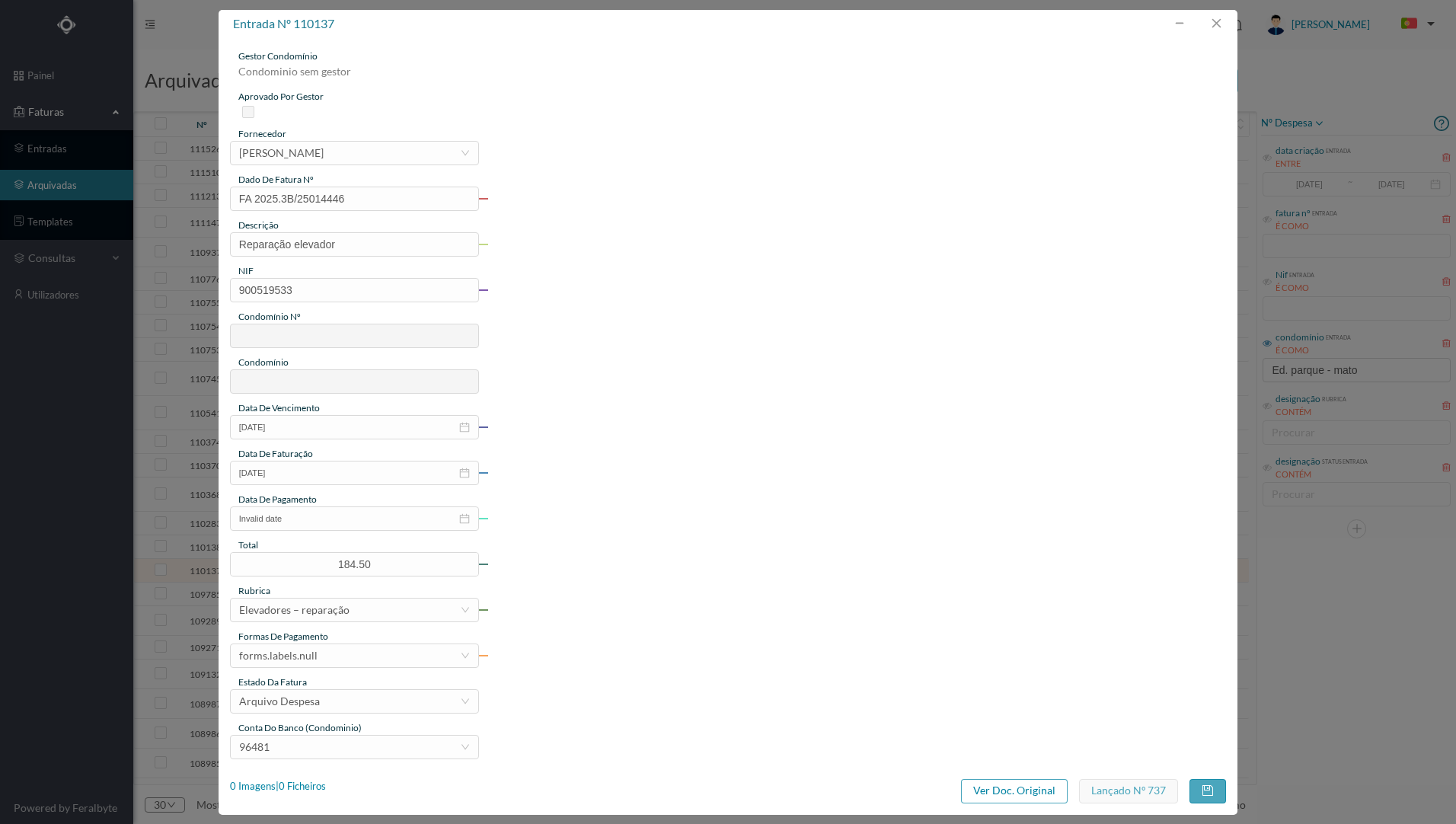
type input "707"
type input "ED. [GEOGRAPHIC_DATA]"
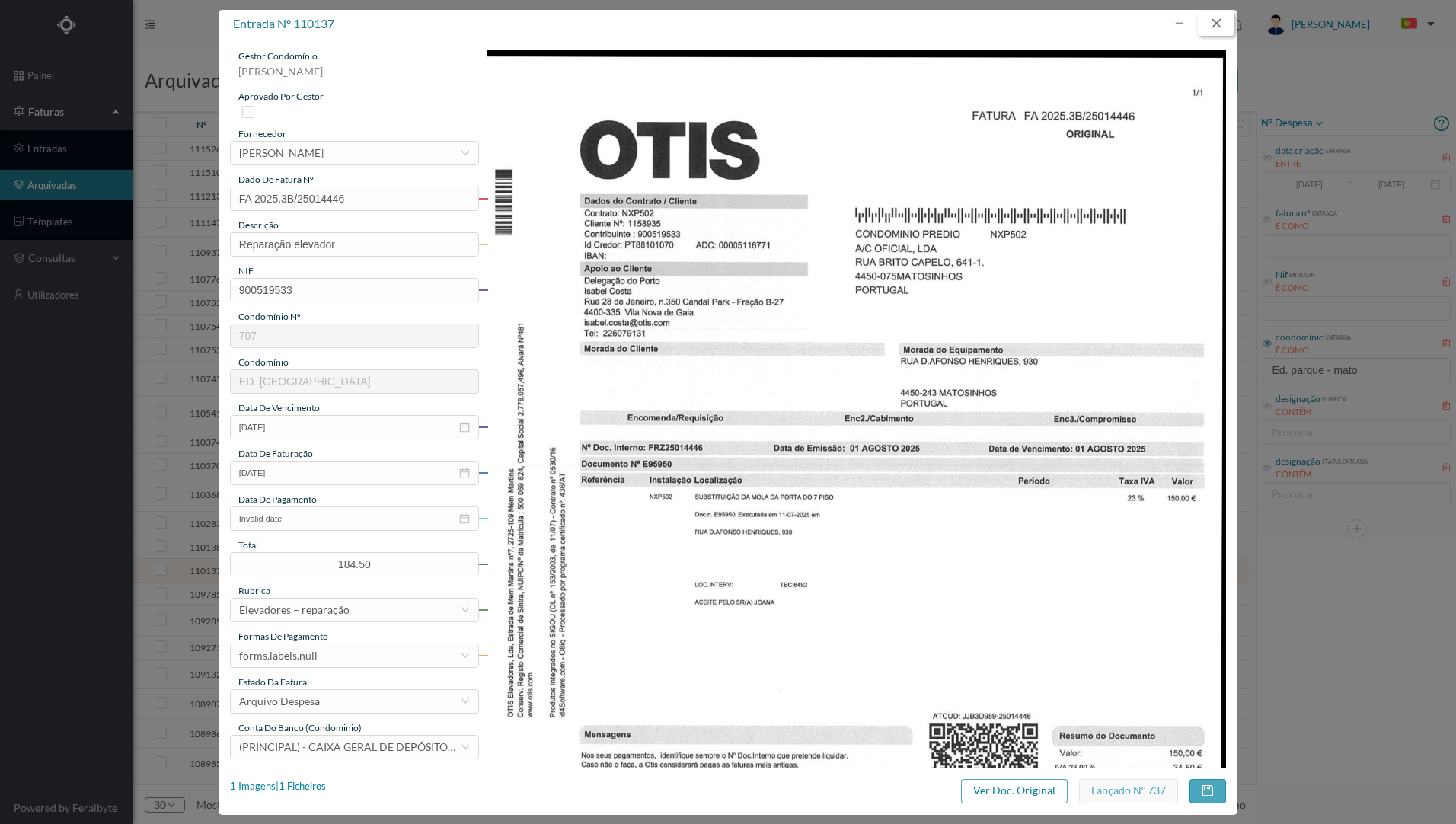
click at [1227, 31] on button "button" at bounding box center [1215, 24] width 36 height 25
